Goal: Information Seeking & Learning: Find specific fact

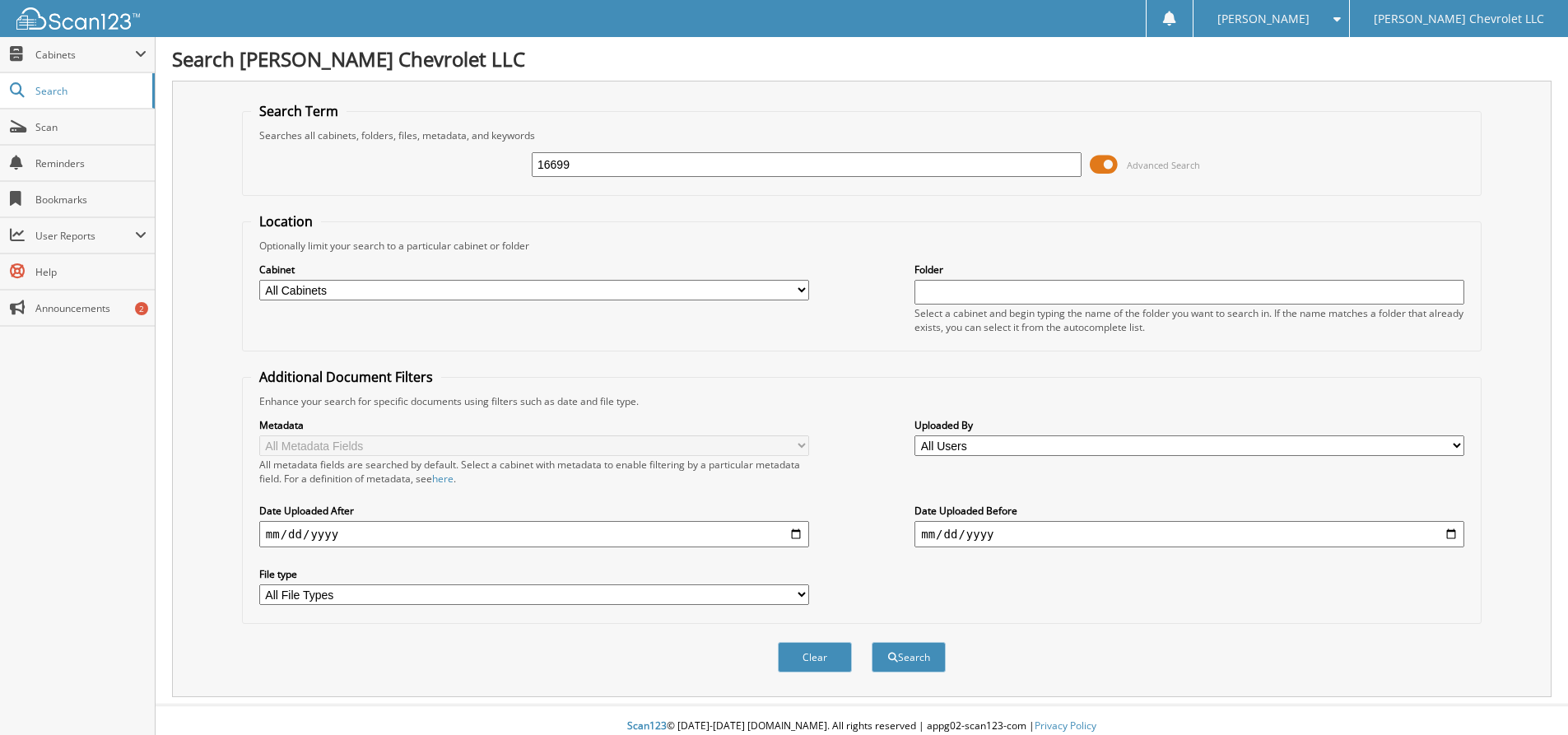
type input "16699"
click at [872, 642] on button "Search" at bounding box center [909, 658] width 74 height 30
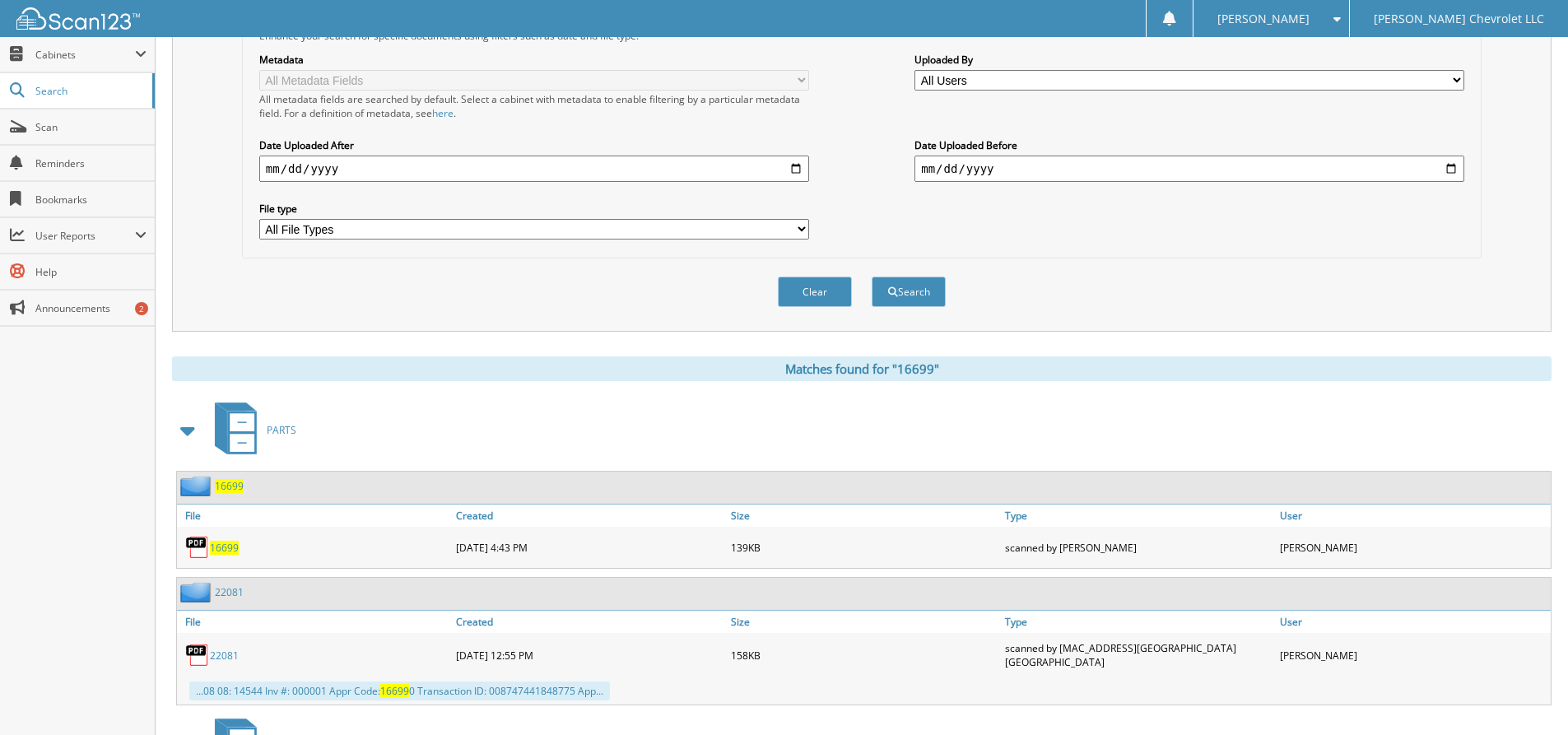
scroll to position [412, 0]
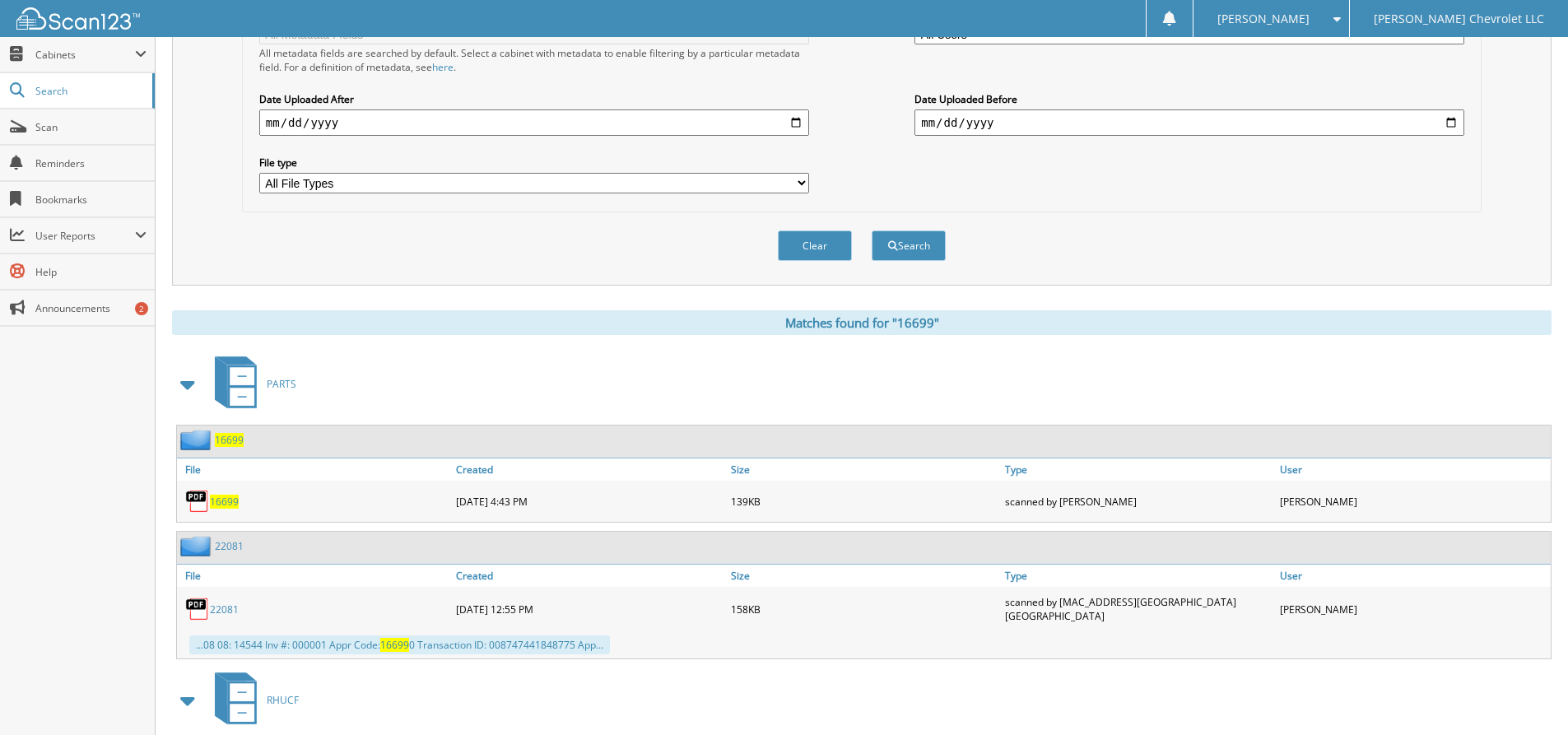
click at [218, 502] on span "16699" at bounding box center [224, 502] width 29 height 14
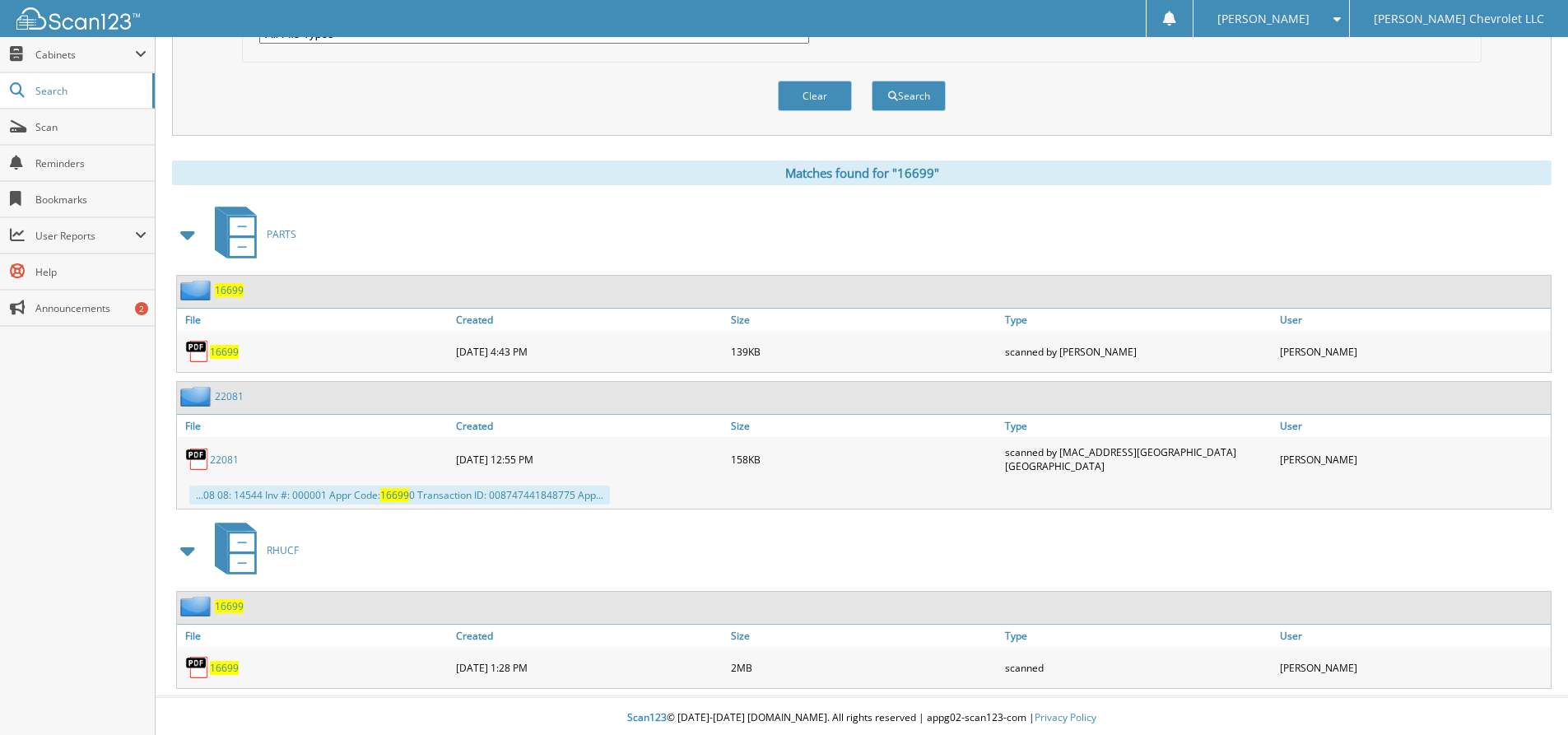
scroll to position [562, 0]
click at [226, 663] on span "16699" at bounding box center [224, 667] width 29 height 14
